Goal: Navigation & Orientation: Find specific page/section

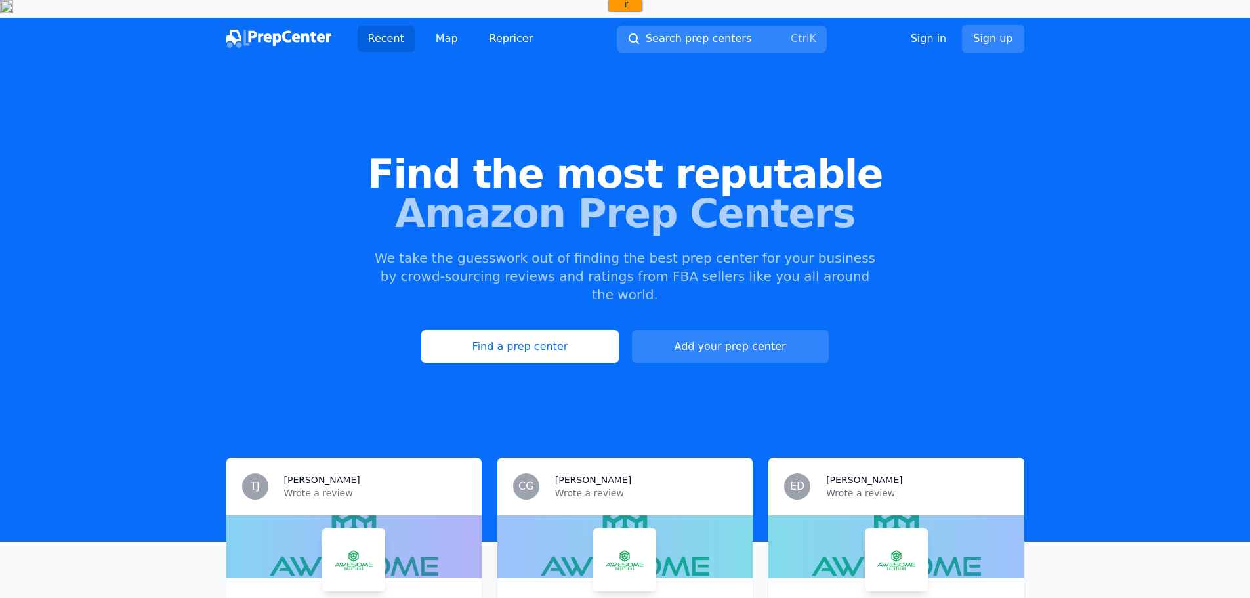
click at [671, 238] on div "Find the most reputable Amazon Prep Centers We take the guesswork out of findin…" at bounding box center [625, 259] width 1250 height 356
click at [671, 249] on p "We take the guesswork out of finding the best prep center for your business by …" at bounding box center [625, 276] width 504 height 55
drag, startPoint x: 404, startPoint y: 264, endPoint x: 767, endPoint y: 247, distance: 363.3
click at [766, 249] on p "We take the guesswork out of finding the best prep center for your business by …" at bounding box center [625, 276] width 504 height 55
click at [767, 249] on p "We take the guesswork out of finding the best prep center for your business by …" at bounding box center [625, 276] width 504 height 55
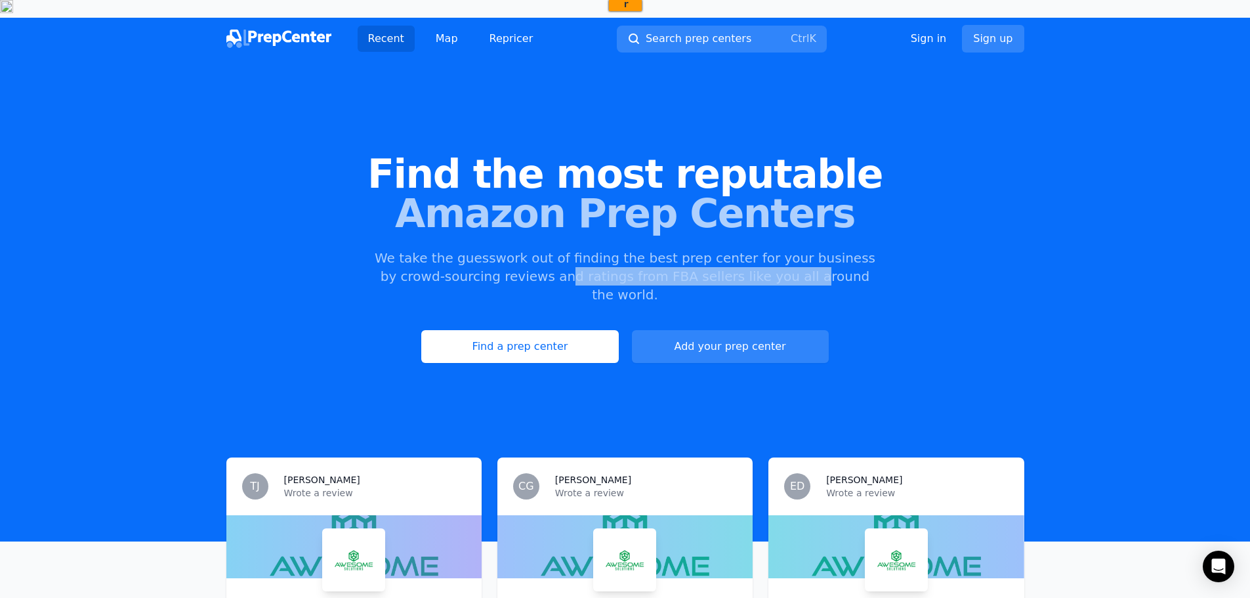
drag, startPoint x: 520, startPoint y: 259, endPoint x: 745, endPoint y: 250, distance: 225.9
click at [745, 250] on p "We take the guesswork out of finding the best prep center for your business by …" at bounding box center [625, 276] width 504 height 55
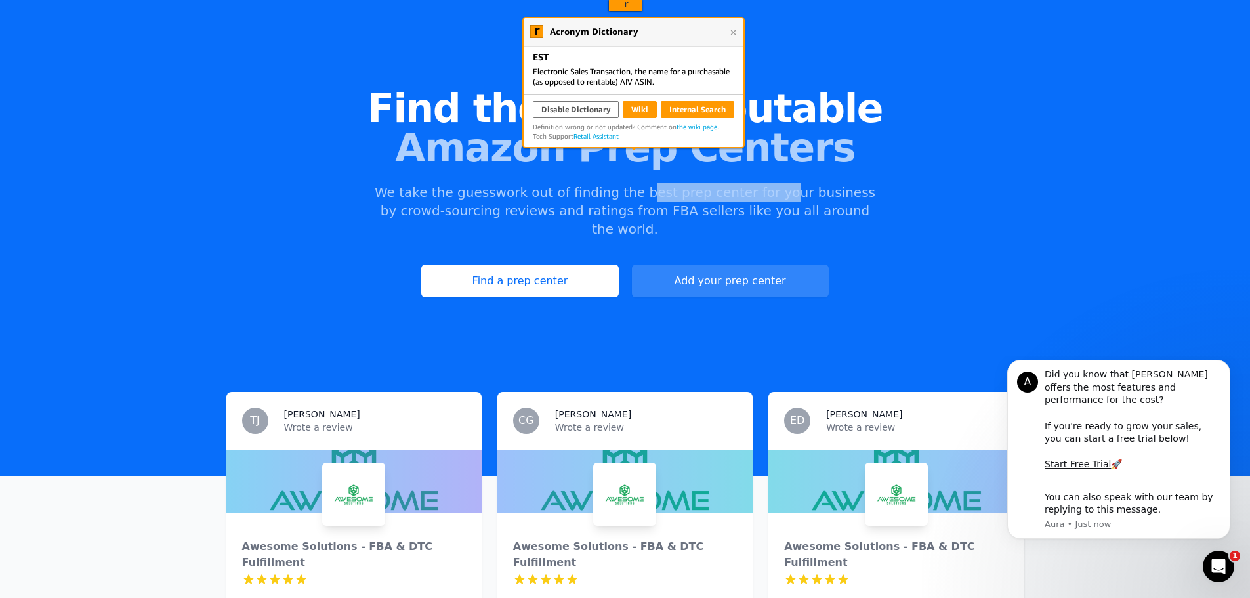
drag, startPoint x: 709, startPoint y: 171, endPoint x: 755, endPoint y: 170, distance: 45.9
click at [755, 183] on p "We take the guesswork out of finding the best prep center for your business by …" at bounding box center [625, 210] width 504 height 55
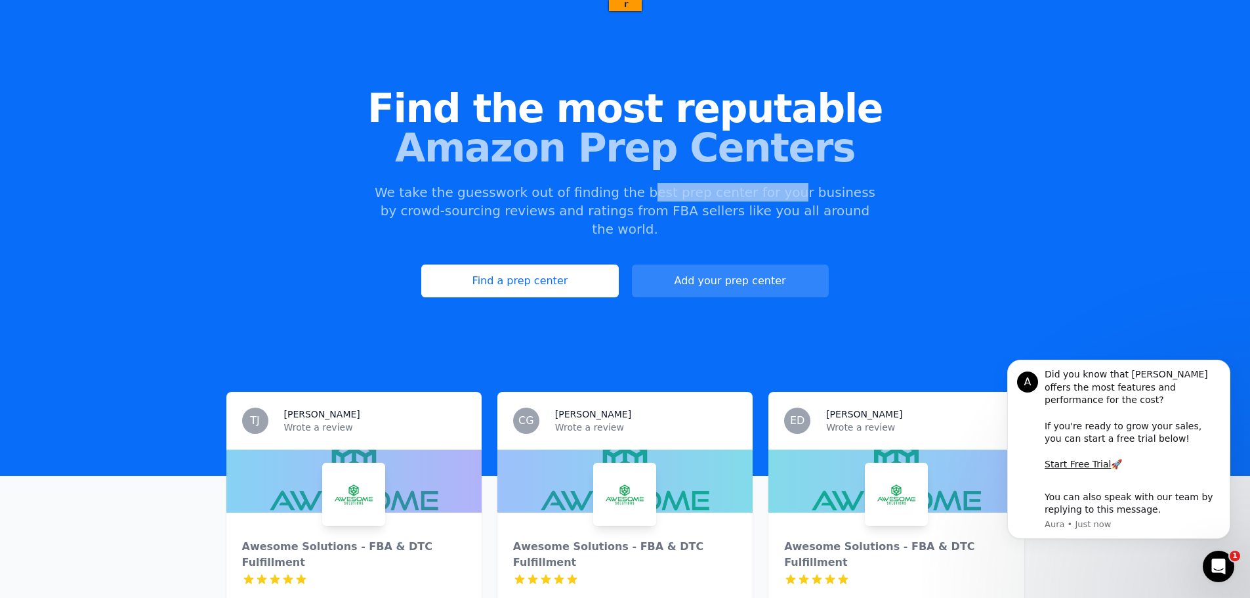
click at [756, 183] on p "We take the guesswork out of finding the best prep center for your business by …" at bounding box center [625, 210] width 504 height 55
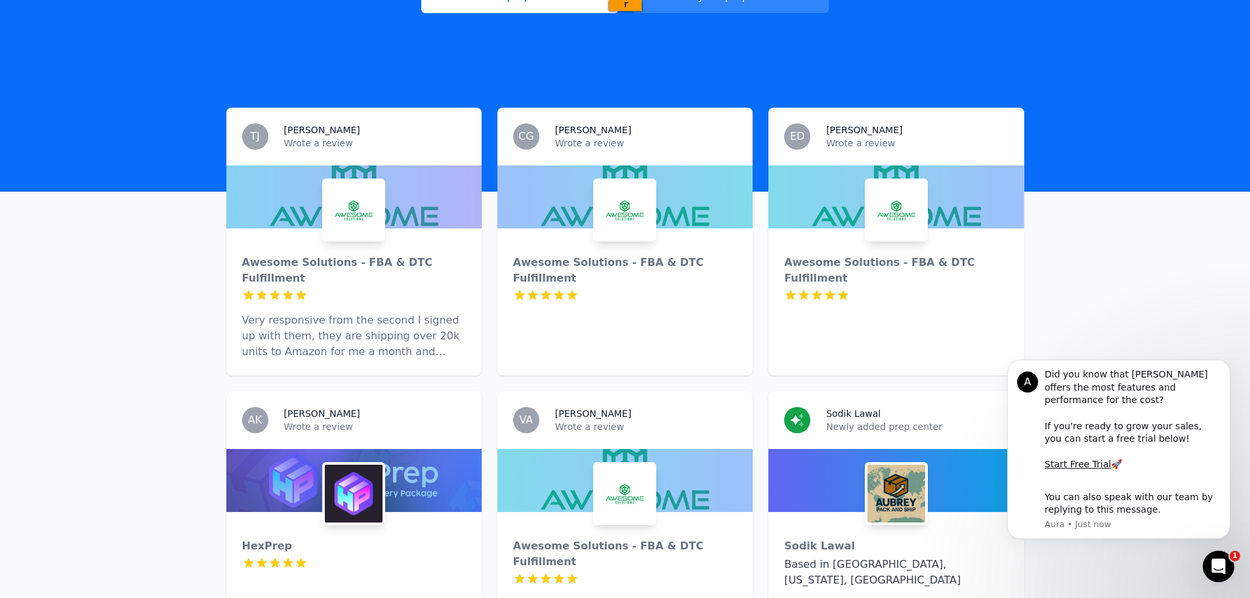
scroll to position [197, 0]
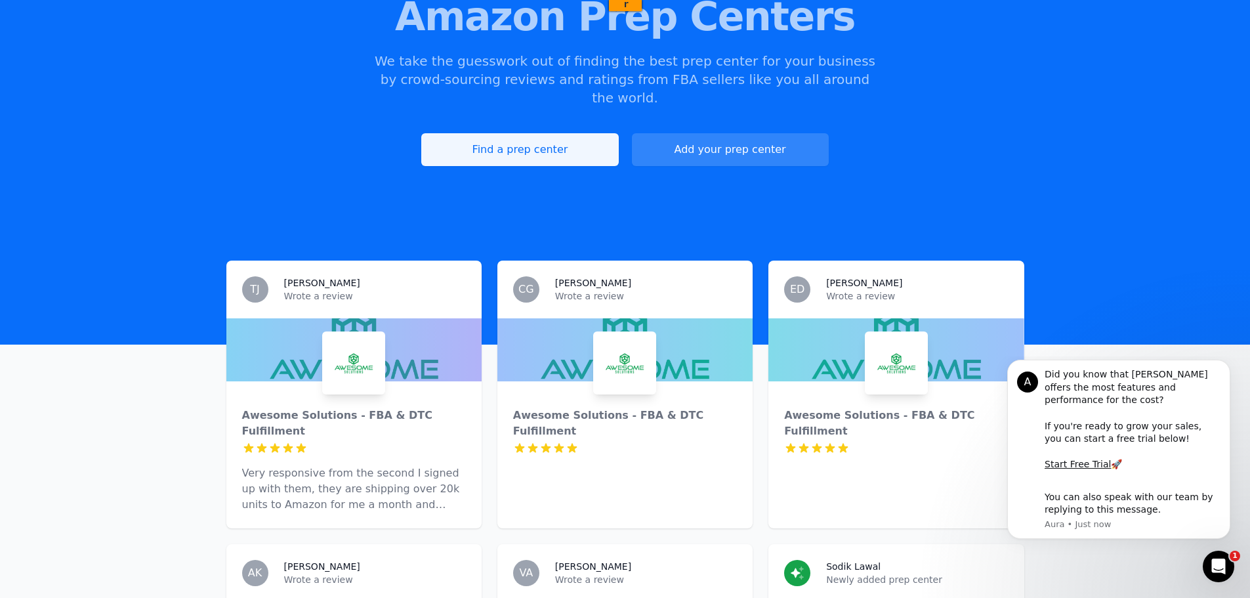
click at [511, 133] on link "Find a prep center" at bounding box center [519, 149] width 197 height 33
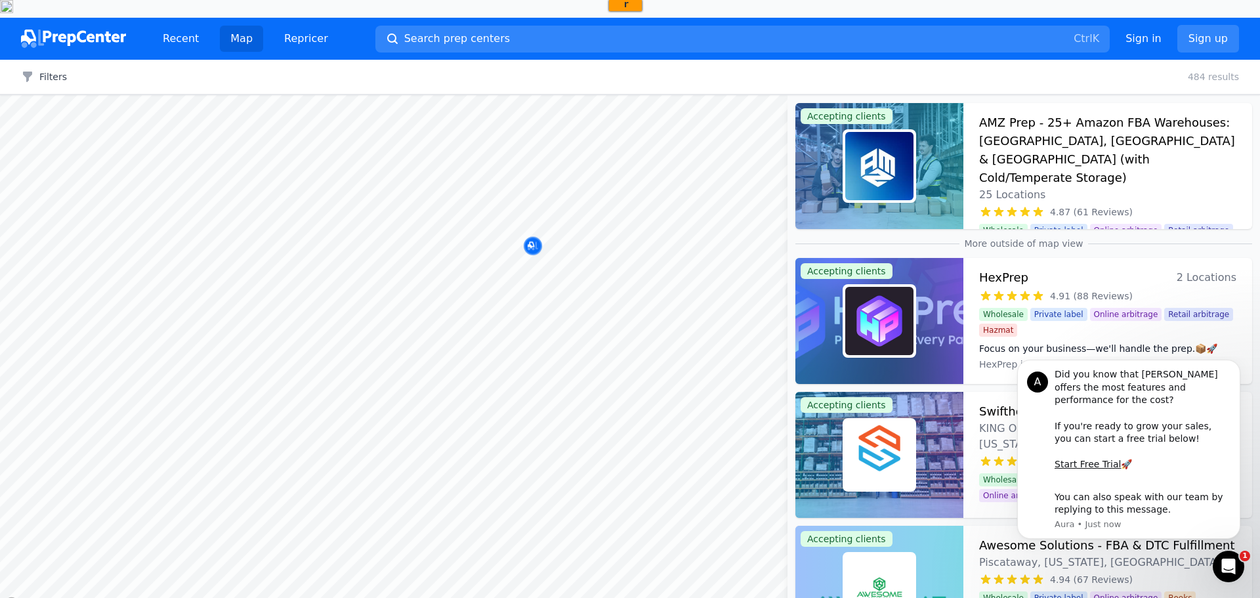
click at [561, 310] on body "Recent Map Repricer Search prep centers Ctrl K Open main menu Sign in Sign up F…" at bounding box center [630, 317] width 1260 height 598
click at [492, 306] on div at bounding box center [508, 306] width 252 height 10
click at [489, 310] on div at bounding box center [508, 306] width 252 height 10
click at [496, 312] on div at bounding box center [499, 312] width 252 height 10
click at [498, 339] on div at bounding box center [463, 339] width 252 height 10
